Goal: Register for event/course

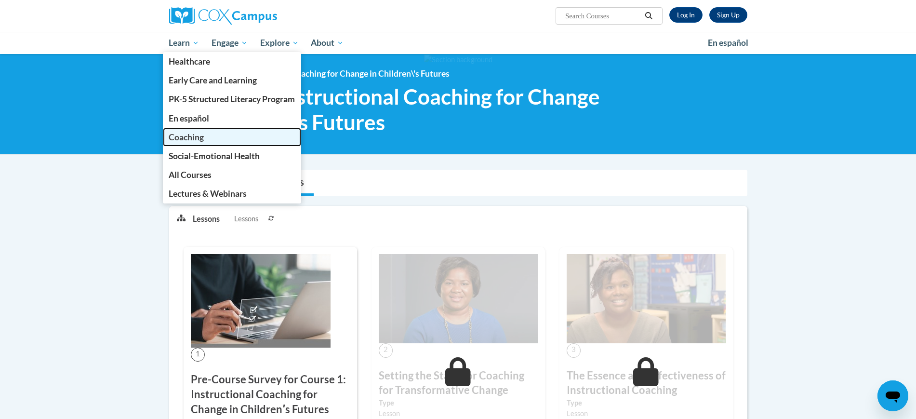
click at [181, 135] on span "Coaching" at bounding box center [186, 137] width 35 height 10
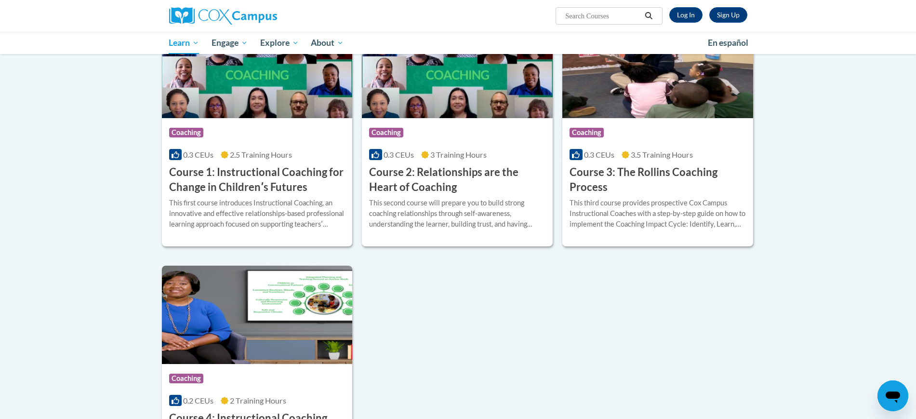
scroll to position [301, 0]
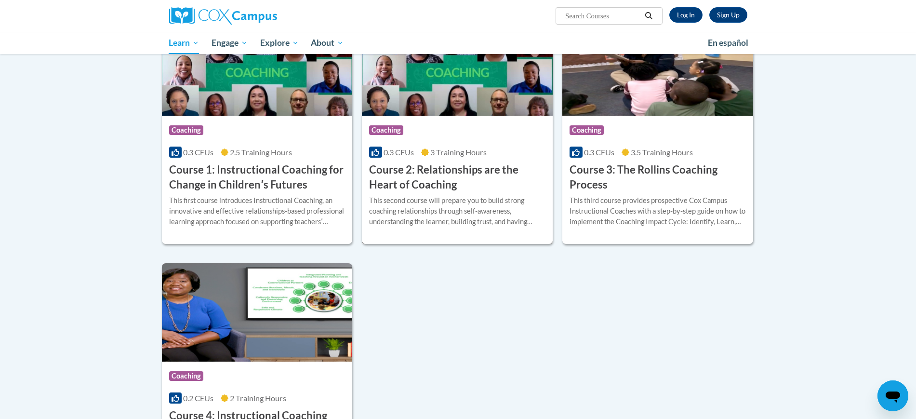
click at [425, 173] on h3 "Course 2: Relationships are the Heart of Coaching" at bounding box center [457, 177] width 176 height 30
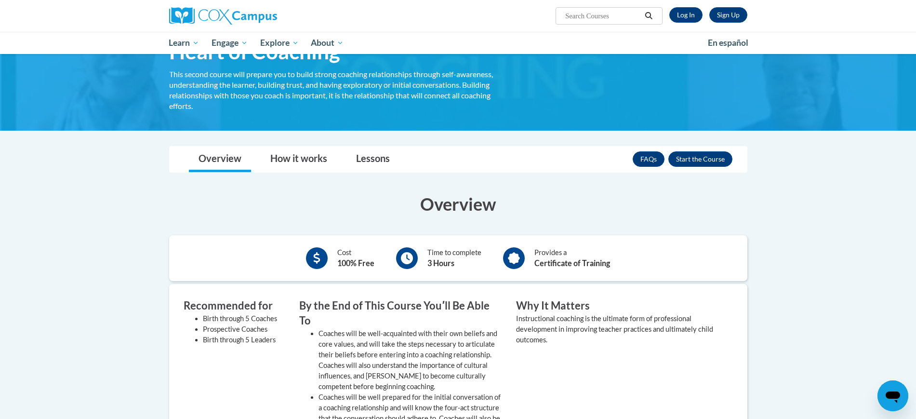
scroll to position [60, 0]
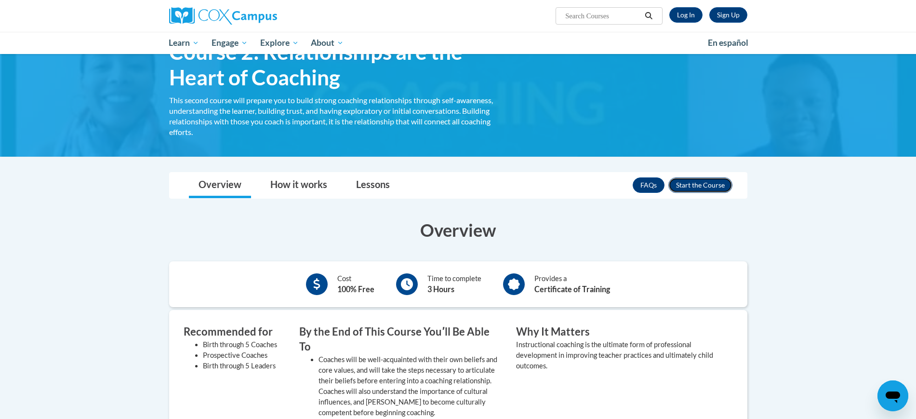
click at [697, 186] on button "Enroll" at bounding box center [701, 184] width 64 height 15
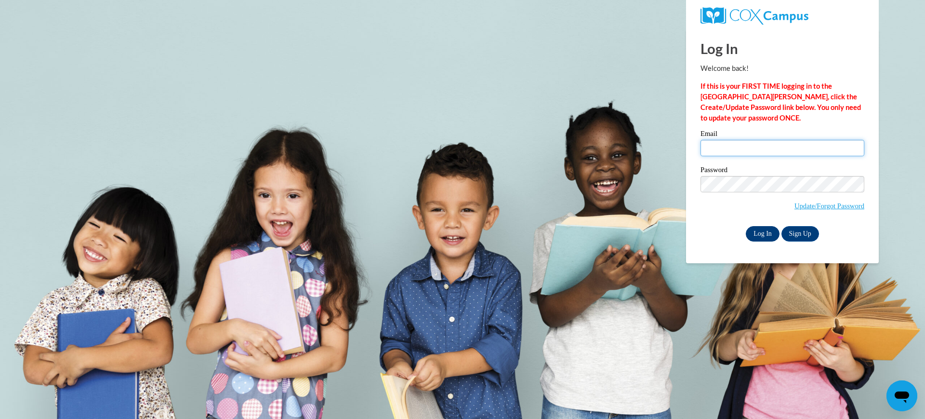
type input "[EMAIL_ADDRESS][DOMAIN_NAME]"
click at [759, 232] on input "Log In" at bounding box center [763, 233] width 34 height 15
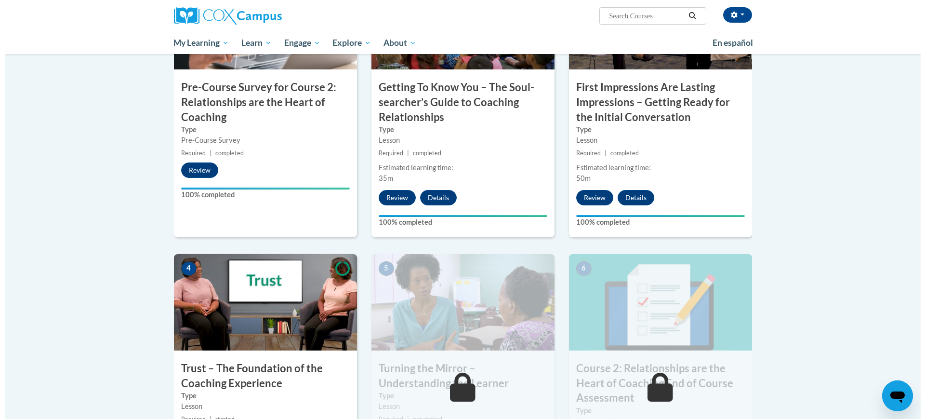
scroll to position [241, 0]
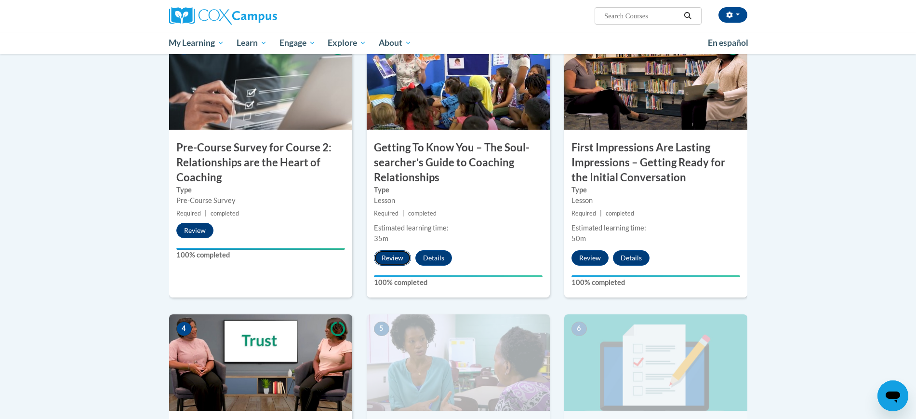
click at [396, 256] on button "Review" at bounding box center [392, 257] width 37 height 15
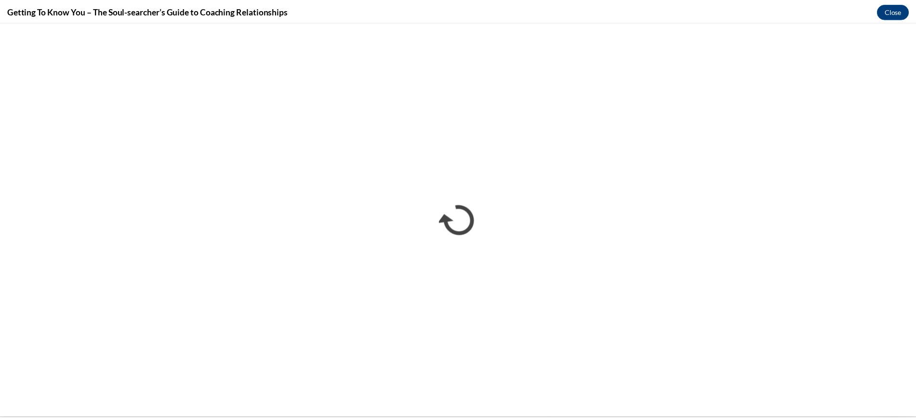
scroll to position [0, 0]
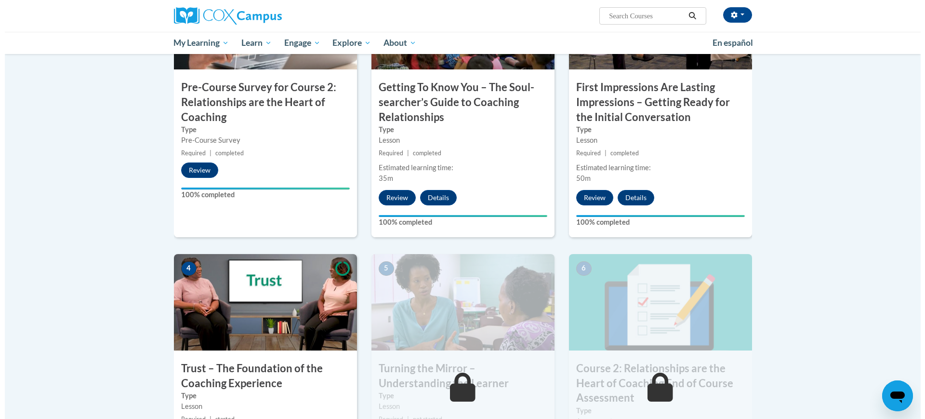
scroll to position [482, 0]
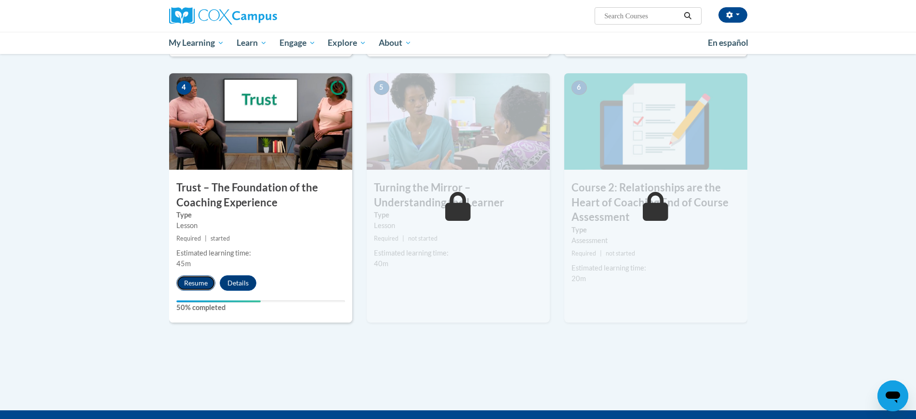
click at [200, 283] on button "Resume" at bounding box center [195, 282] width 39 height 15
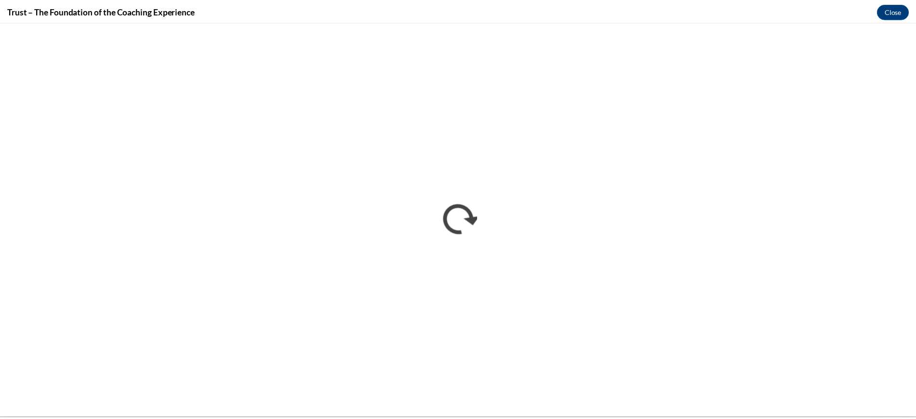
scroll to position [0, 0]
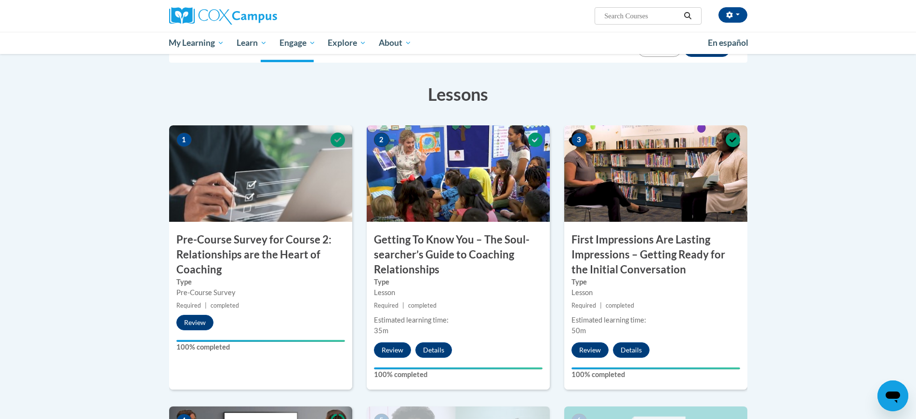
scroll to position [121, 0]
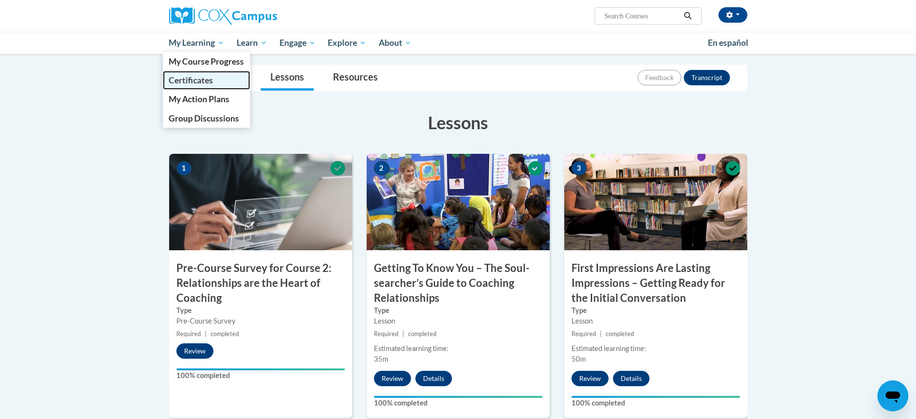
click at [203, 79] on span "Certificates" at bounding box center [191, 80] width 44 height 10
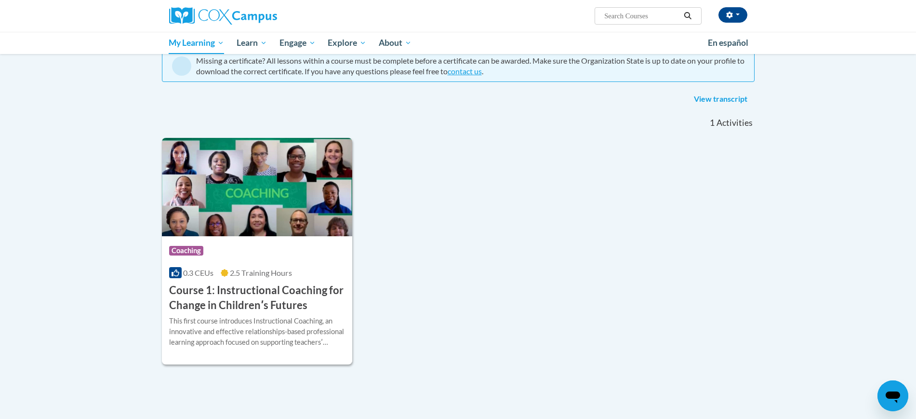
scroll to position [60, 0]
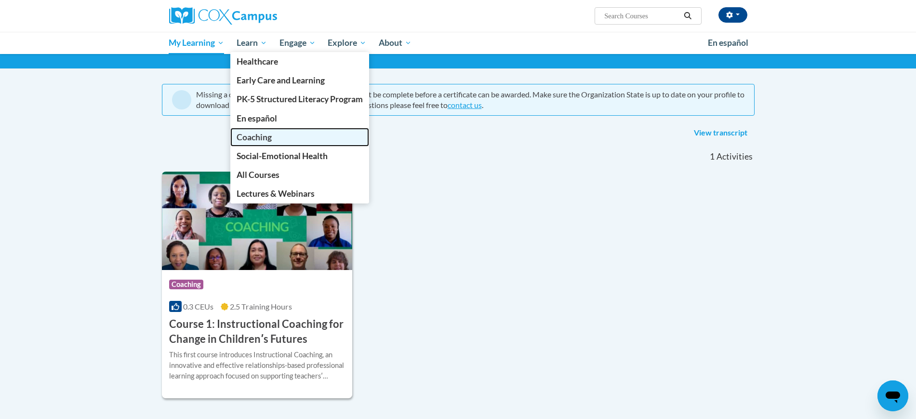
click at [256, 132] on span "Coaching" at bounding box center [254, 137] width 35 height 10
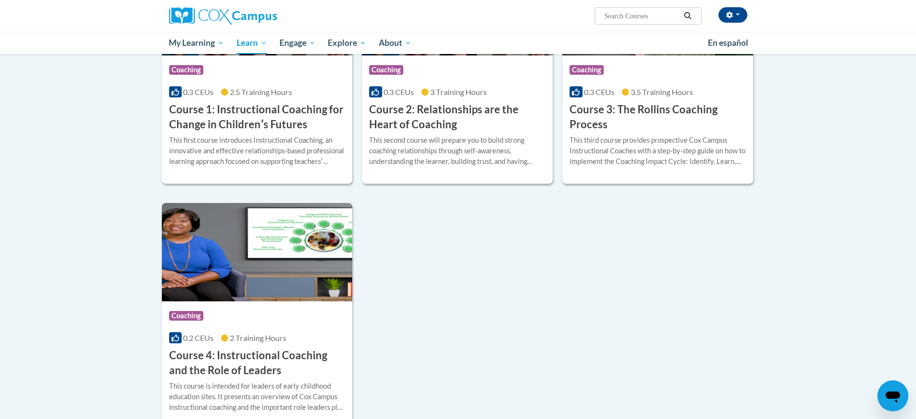
scroll to position [301, 0]
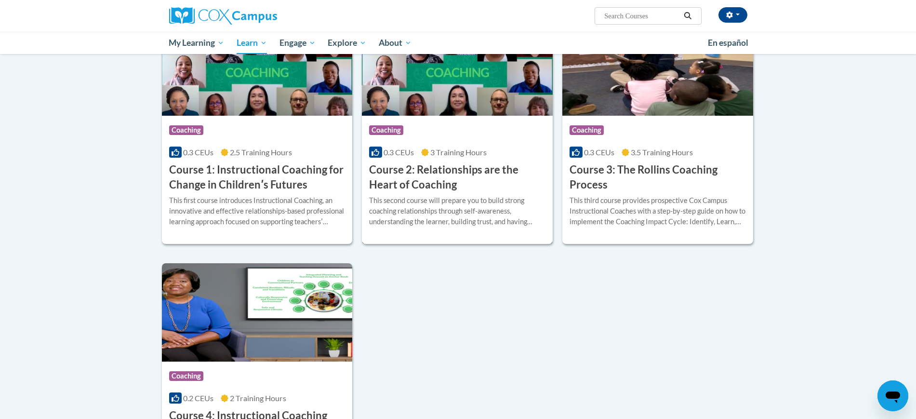
click at [391, 139] on div "Course Category: Coaching" at bounding box center [457, 132] width 176 height 22
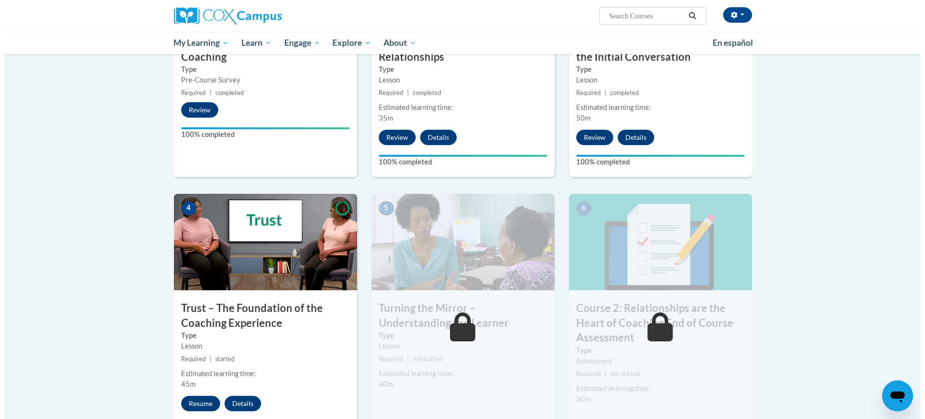
scroll to position [422, 0]
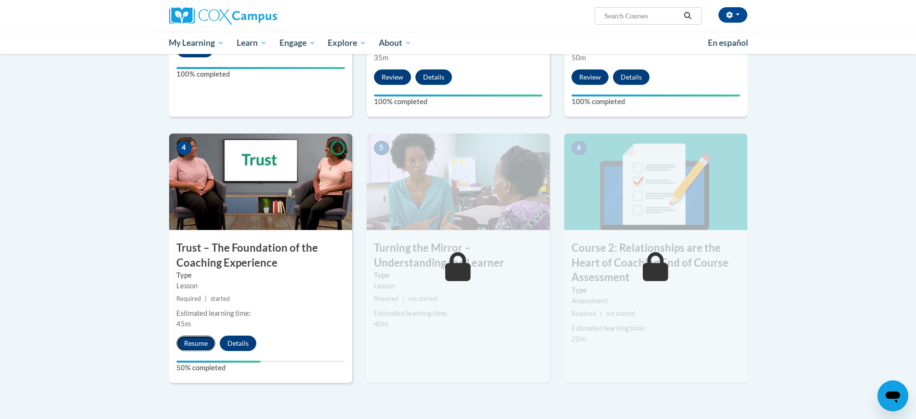
click at [200, 344] on button "Resume" at bounding box center [195, 342] width 39 height 15
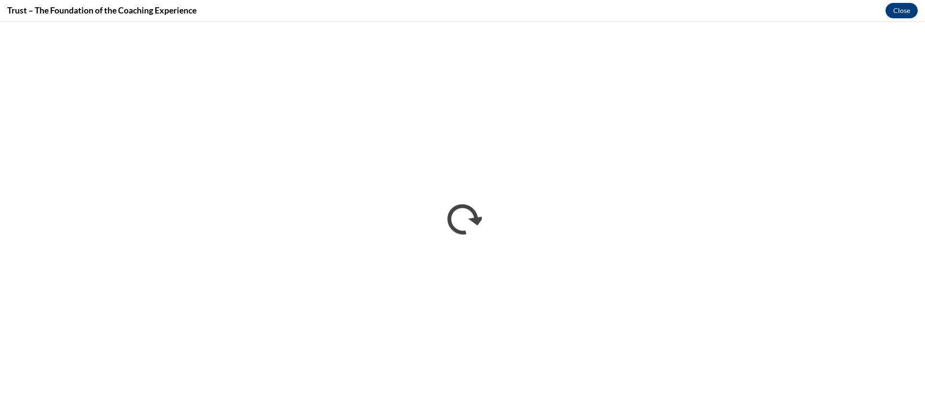
scroll to position [0, 0]
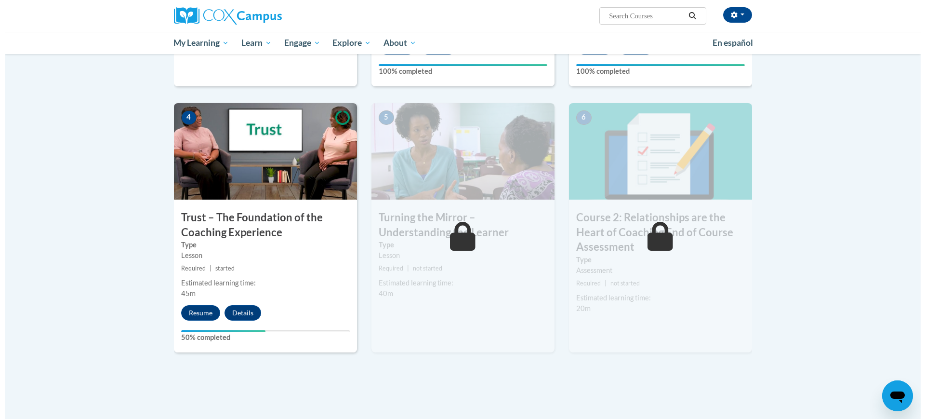
scroll to position [479, 0]
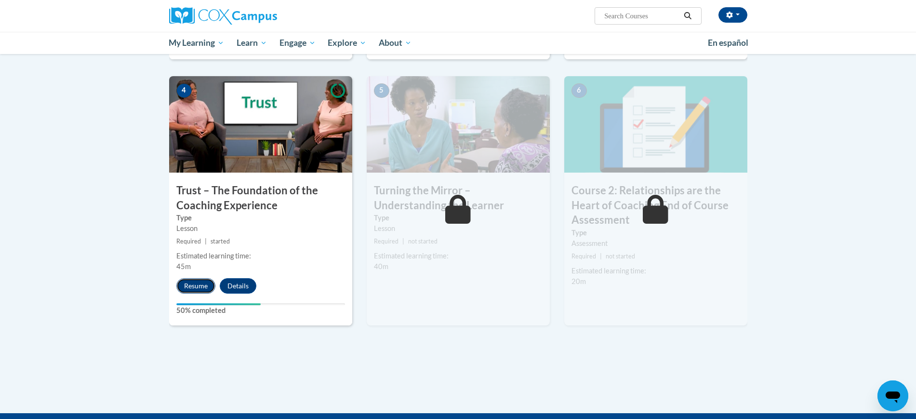
click at [198, 282] on button "Resume" at bounding box center [195, 285] width 39 height 15
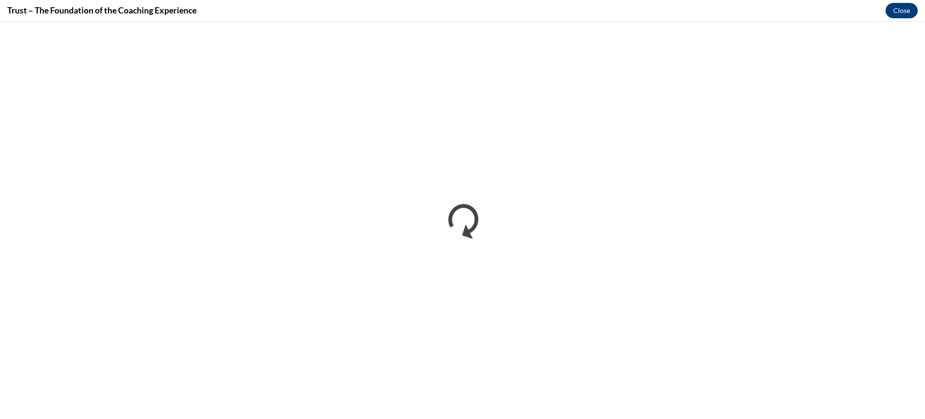
scroll to position [0, 0]
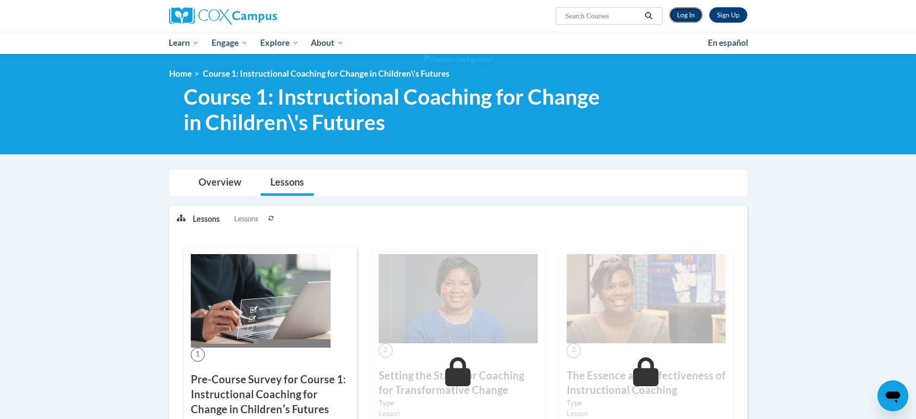
click at [680, 12] on link "Log In" at bounding box center [686, 14] width 33 height 15
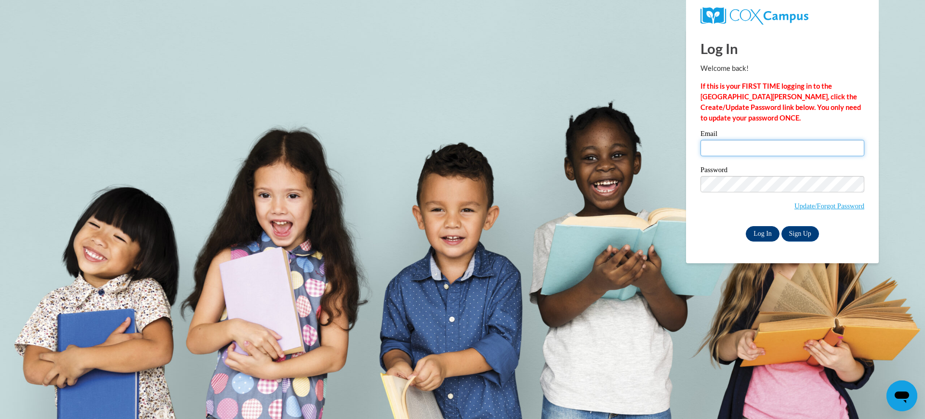
type input "[EMAIL_ADDRESS][DOMAIN_NAME]"
click at [764, 235] on input "Log In" at bounding box center [763, 233] width 34 height 15
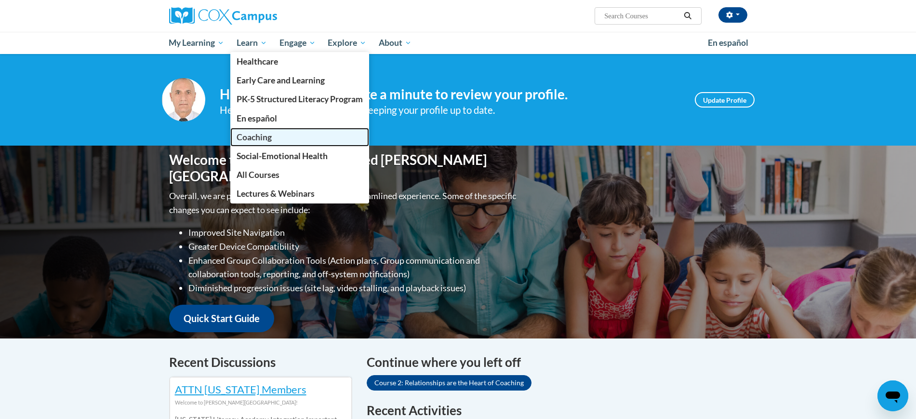
click at [254, 134] on span "Coaching" at bounding box center [254, 137] width 35 height 10
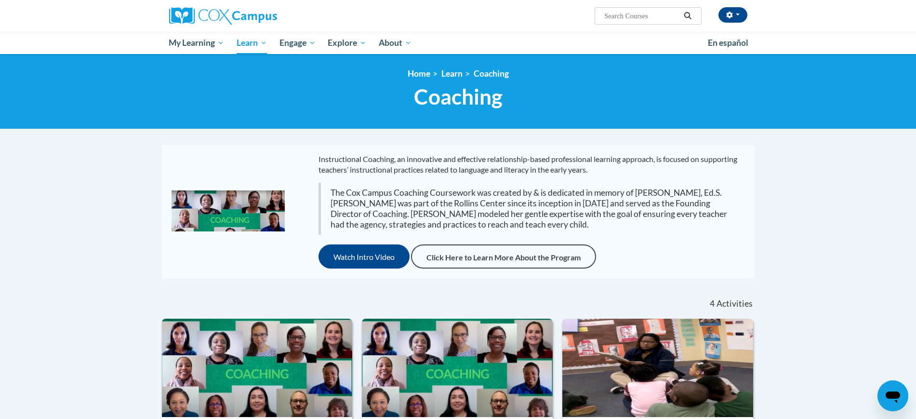
click at [390, 278] on div "Instructional Coaching, an innovative and effective relationship-based professi…" at bounding box center [458, 211] width 593 height 134
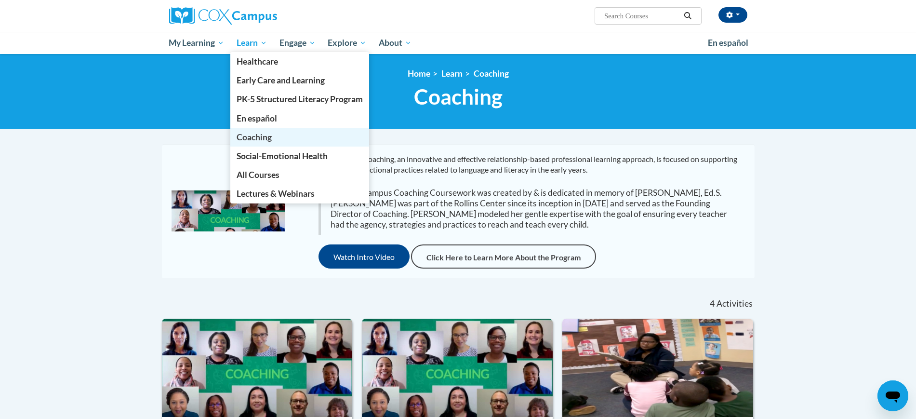
click at [255, 134] on span "Coaching" at bounding box center [254, 137] width 35 height 10
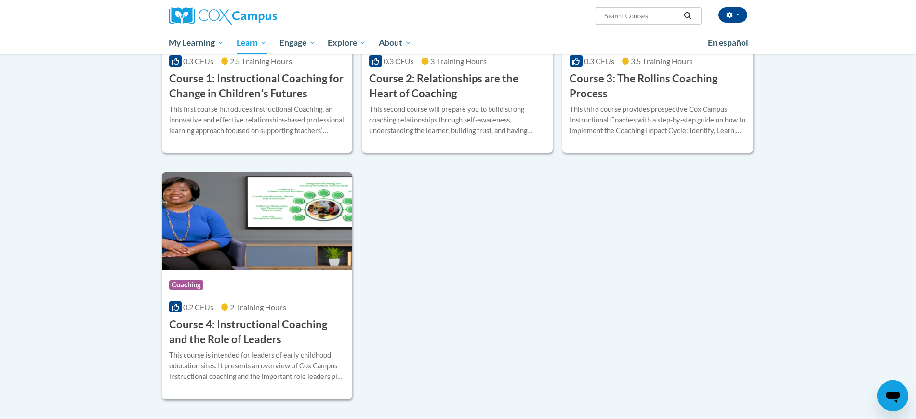
scroll to position [422, 0]
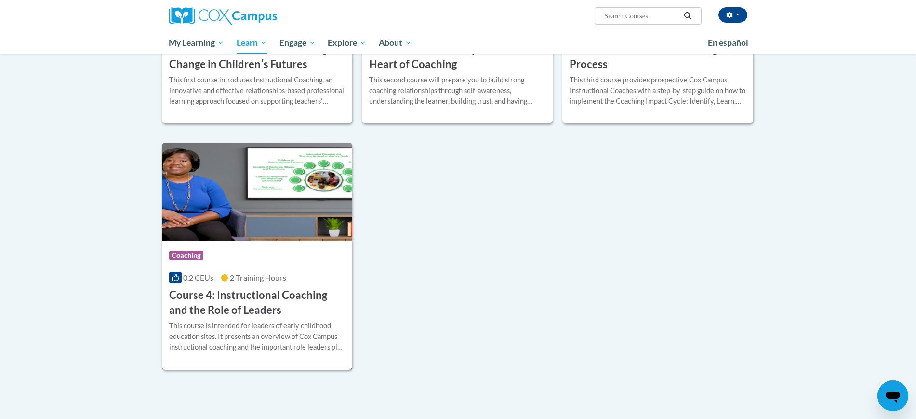
click at [251, 292] on h3 "Course 4: Instructional Coaching and the Role of Leaders" at bounding box center [257, 303] width 176 height 30
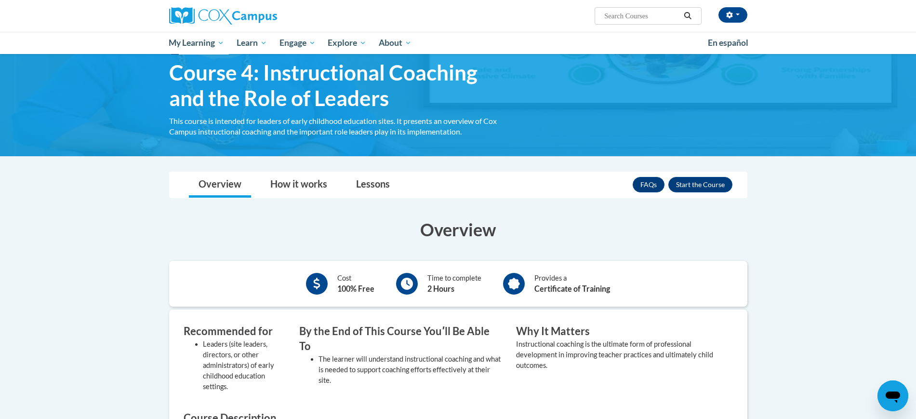
scroll to position [60, 0]
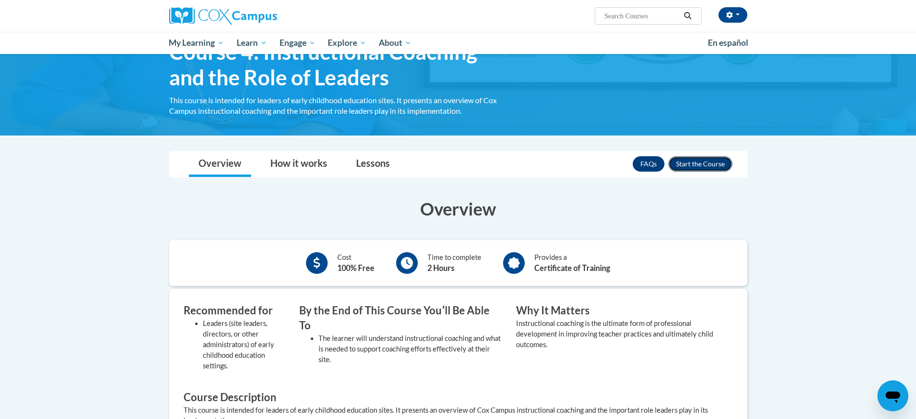
click at [698, 167] on button "Enroll" at bounding box center [701, 163] width 64 height 15
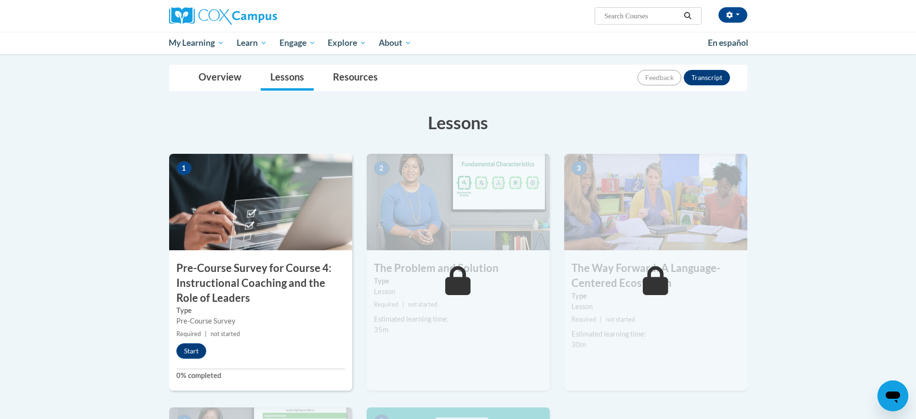
scroll to position [60, 0]
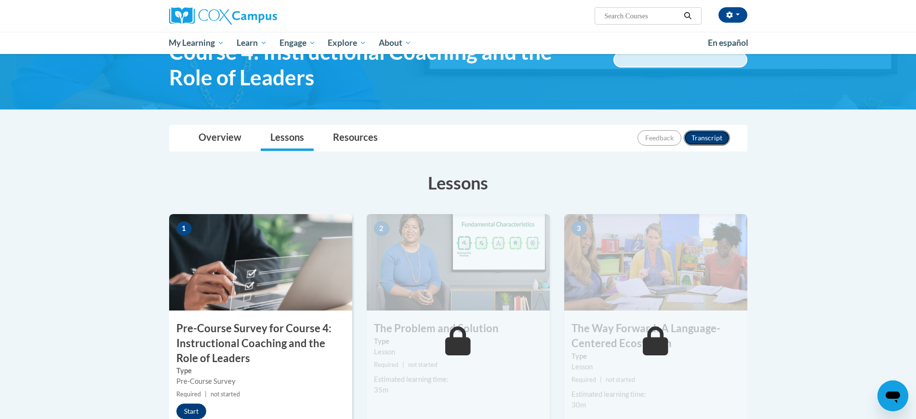
click at [708, 143] on button "Transcript" at bounding box center [707, 137] width 46 height 15
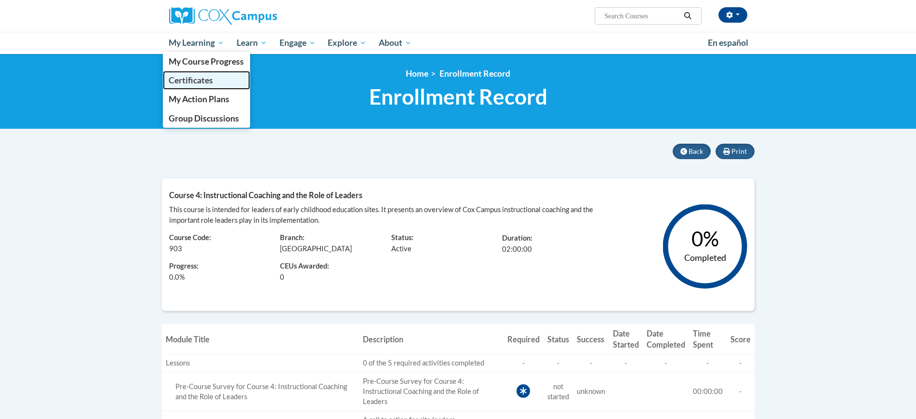
click at [204, 79] on span "Certificates" at bounding box center [191, 80] width 44 height 10
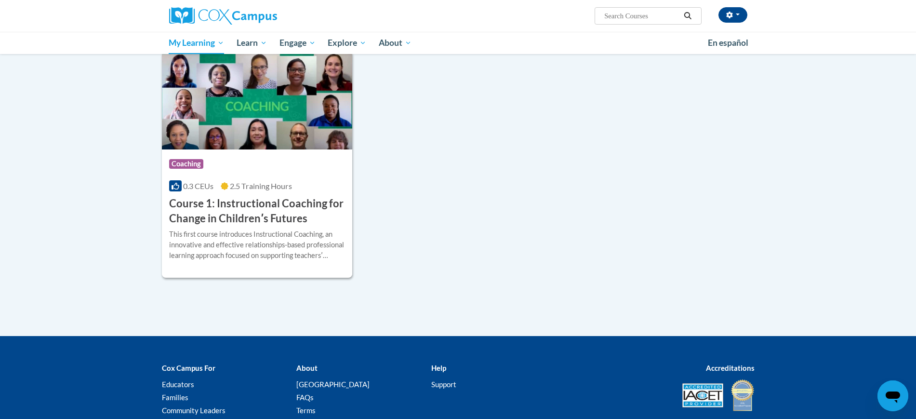
scroll to position [60, 0]
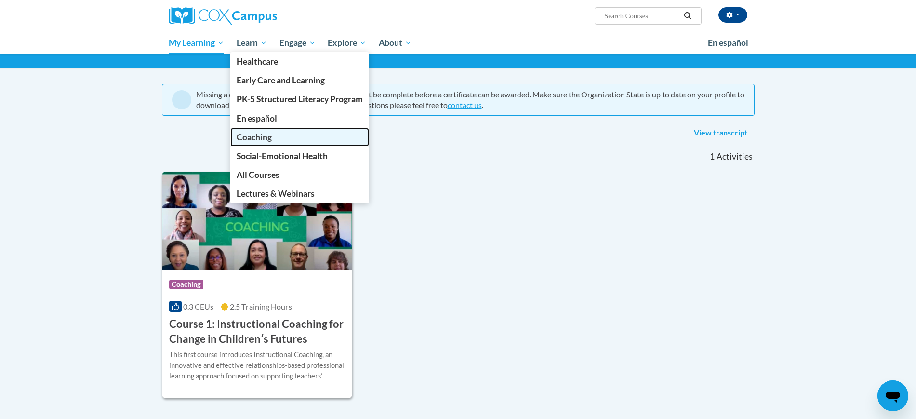
click at [263, 134] on span "Coaching" at bounding box center [254, 137] width 35 height 10
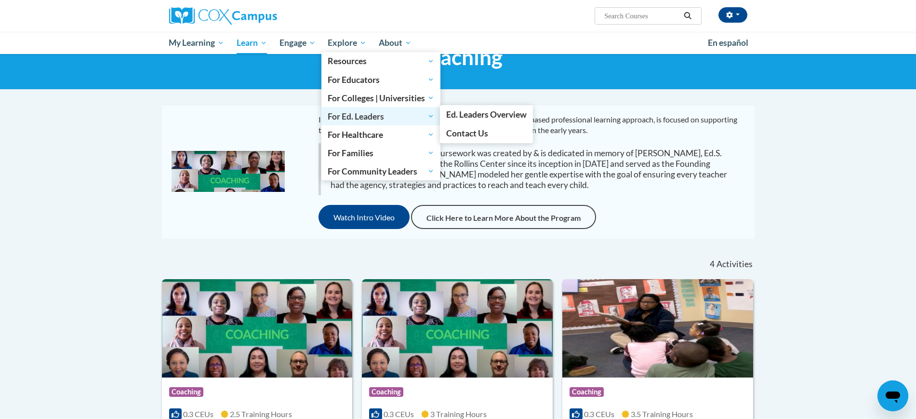
scroll to position [60, 0]
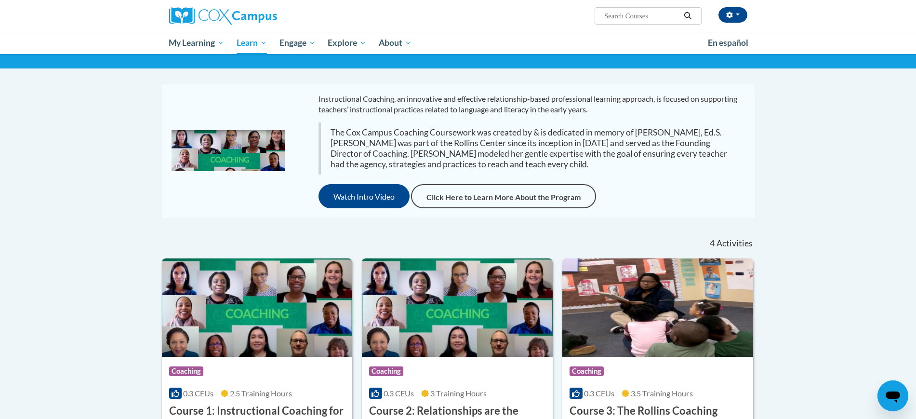
click at [271, 187] on div "Instructional Coaching, an innovative and effective relationship-based professi…" at bounding box center [458, 151] width 588 height 115
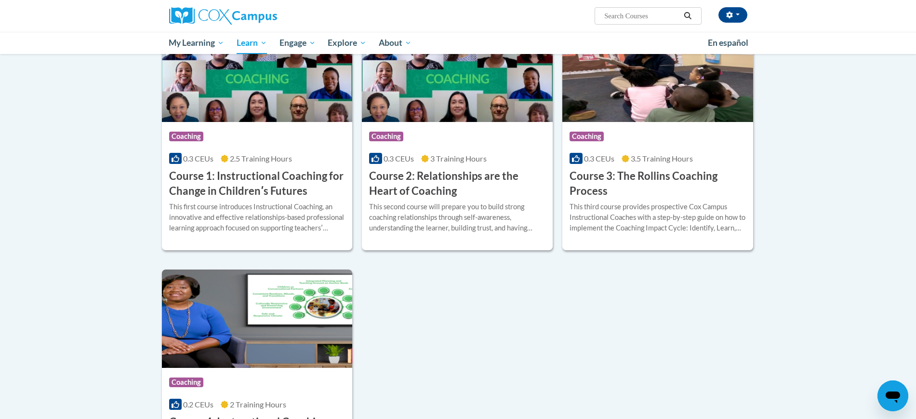
scroll to position [301, 0]
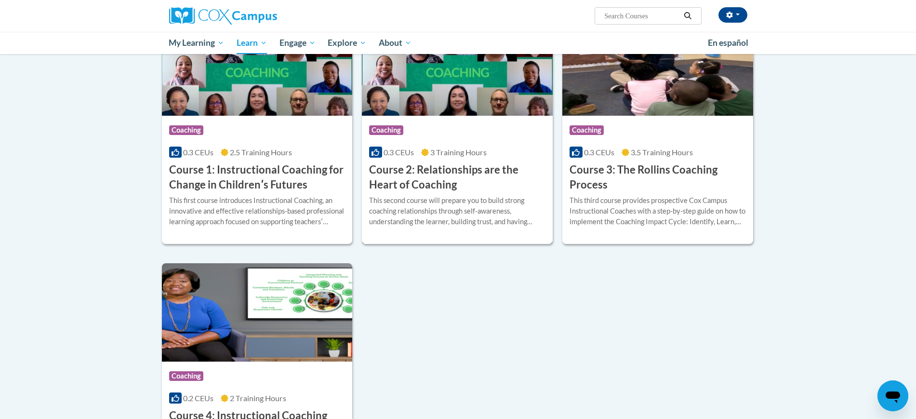
click at [400, 177] on h3 "Course 2: Relationships are the Heart of Coaching" at bounding box center [457, 177] width 176 height 30
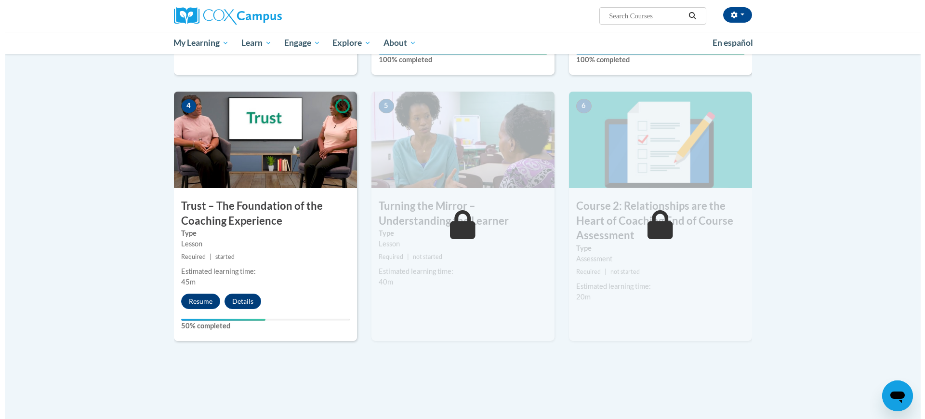
scroll to position [482, 0]
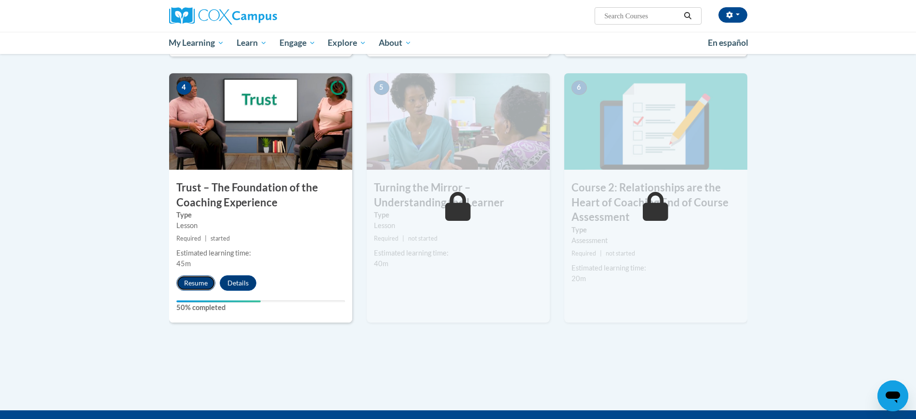
click at [203, 282] on button "Resume" at bounding box center [195, 282] width 39 height 15
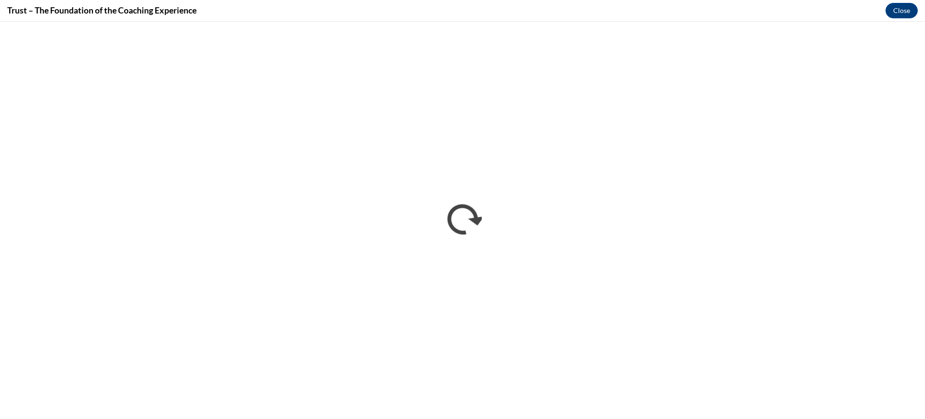
scroll to position [0, 0]
